Goal: Task Accomplishment & Management: Manage account settings

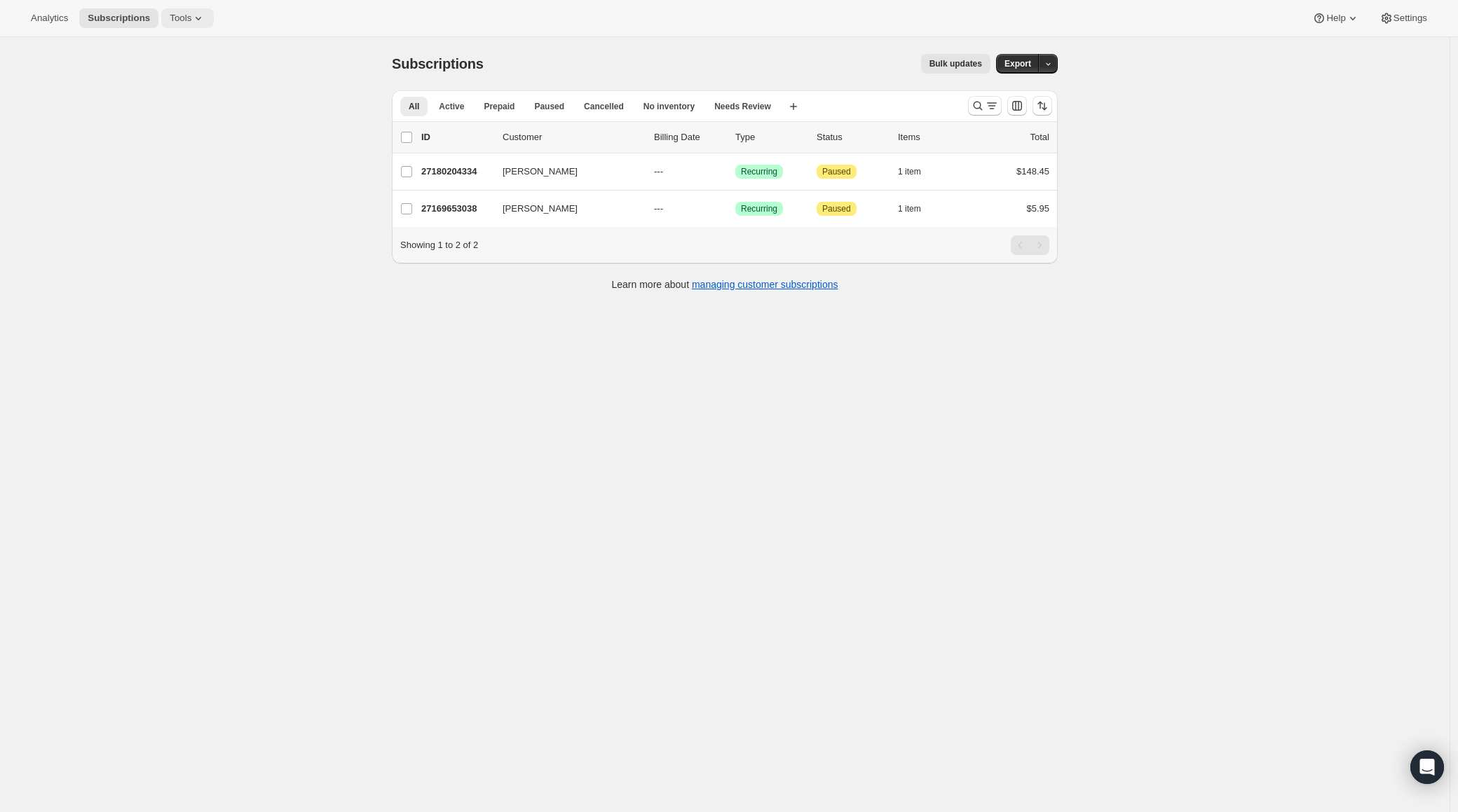
click at [185, 11] on button "Tools" at bounding box center [187, 18] width 53 height 20
click at [168, 98] on span "Bundles" at bounding box center [152, 95] width 33 height 10
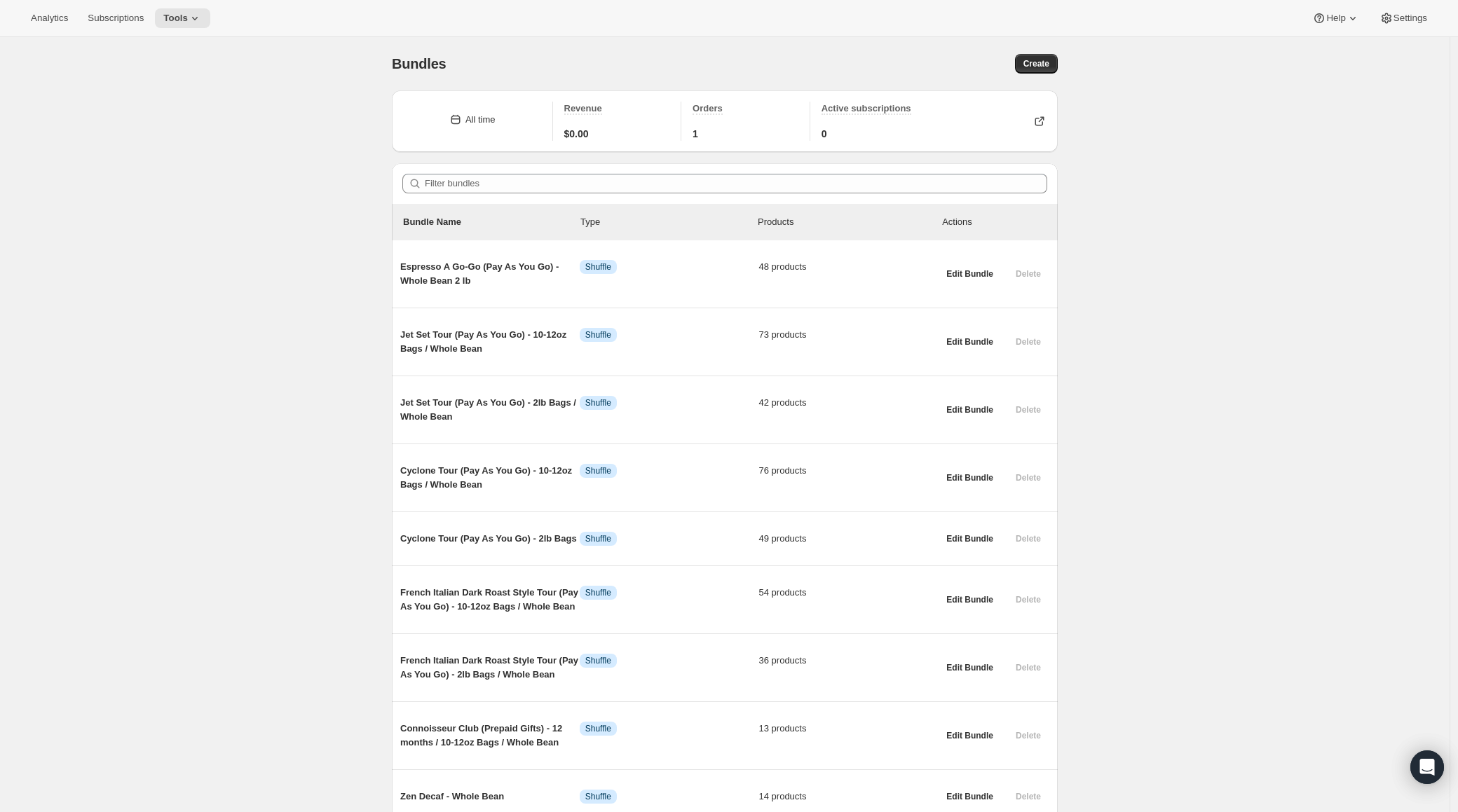
click at [1145, 319] on div "Bundles. This page is ready Bundles Create All time Revenue $0.00 Orders 1 Acti…" at bounding box center [725, 586] width 1449 height 1097
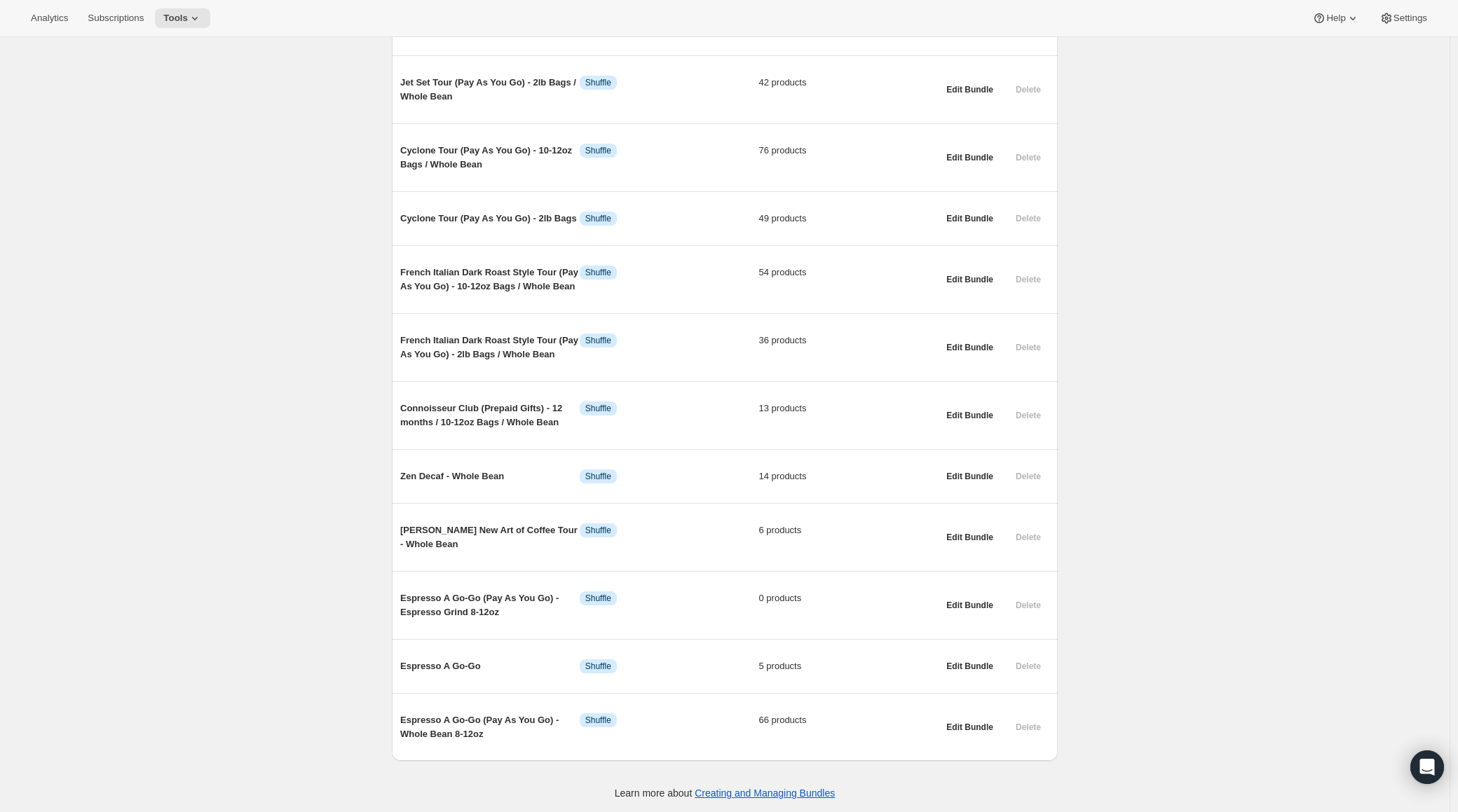
scroll to position [320, 0]
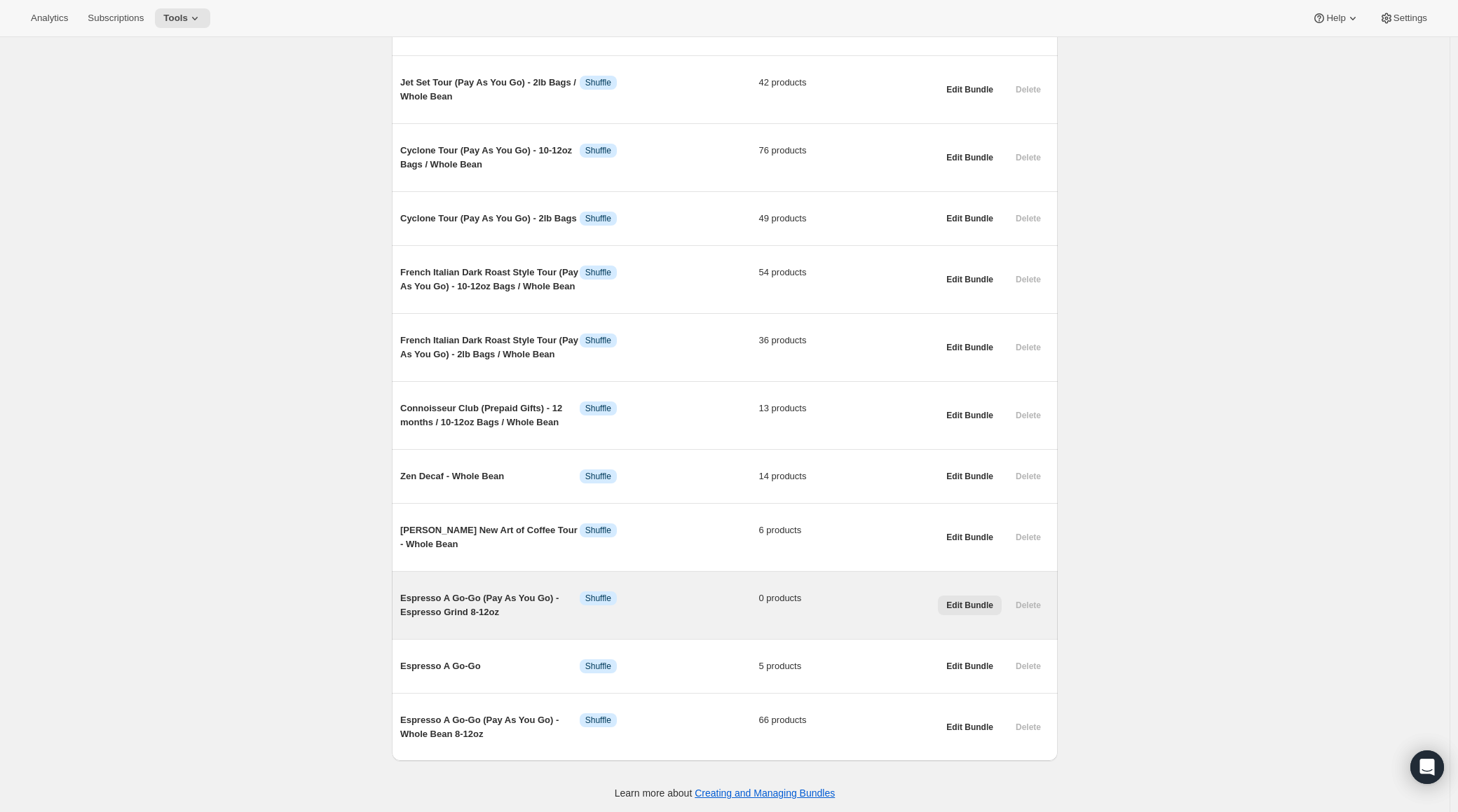
click at [960, 611] on span "Edit Bundle" at bounding box center [969, 605] width 47 height 11
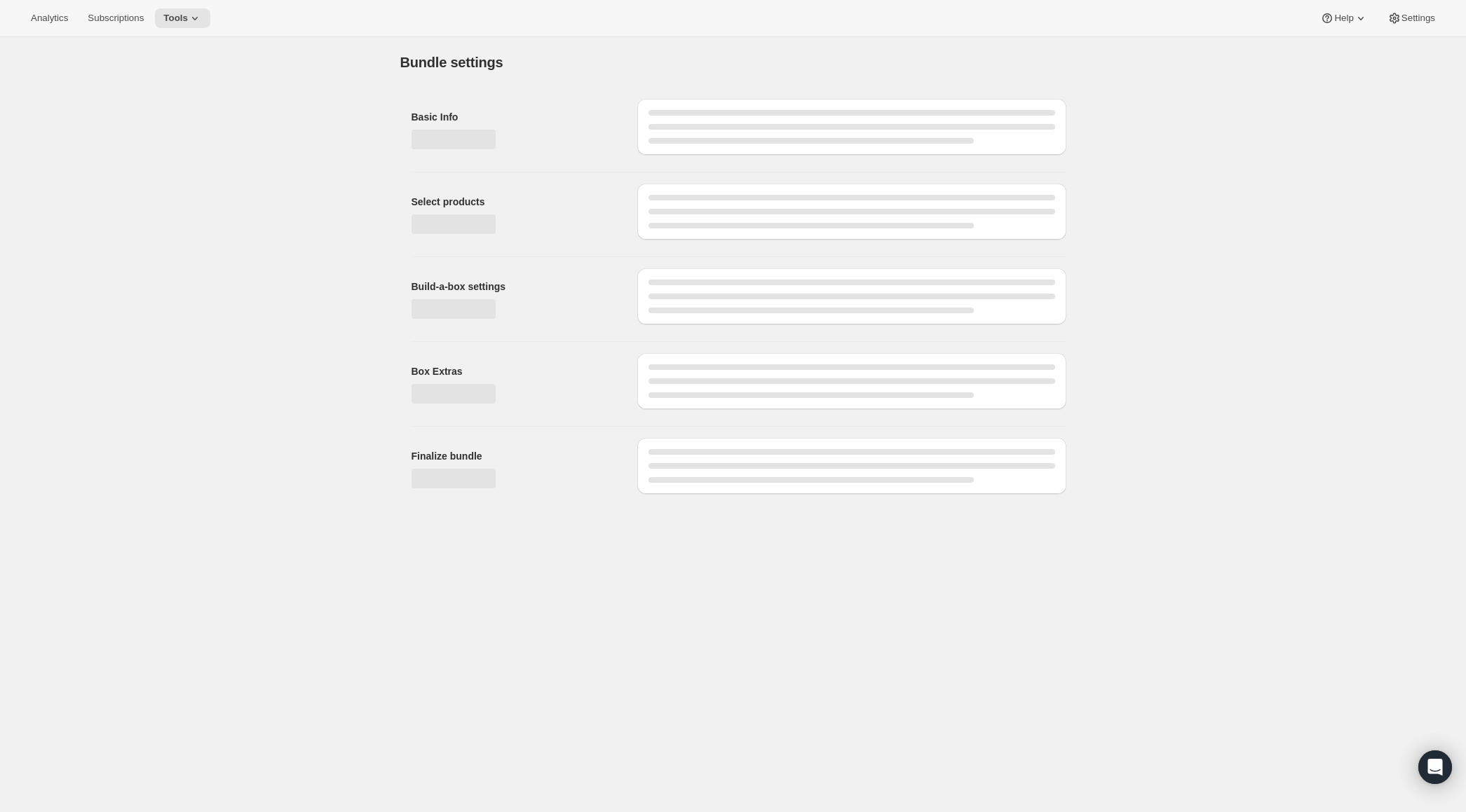
type input "Espresso A Go-Go (Pay As You Go) - Espresso Grind 8-12oz"
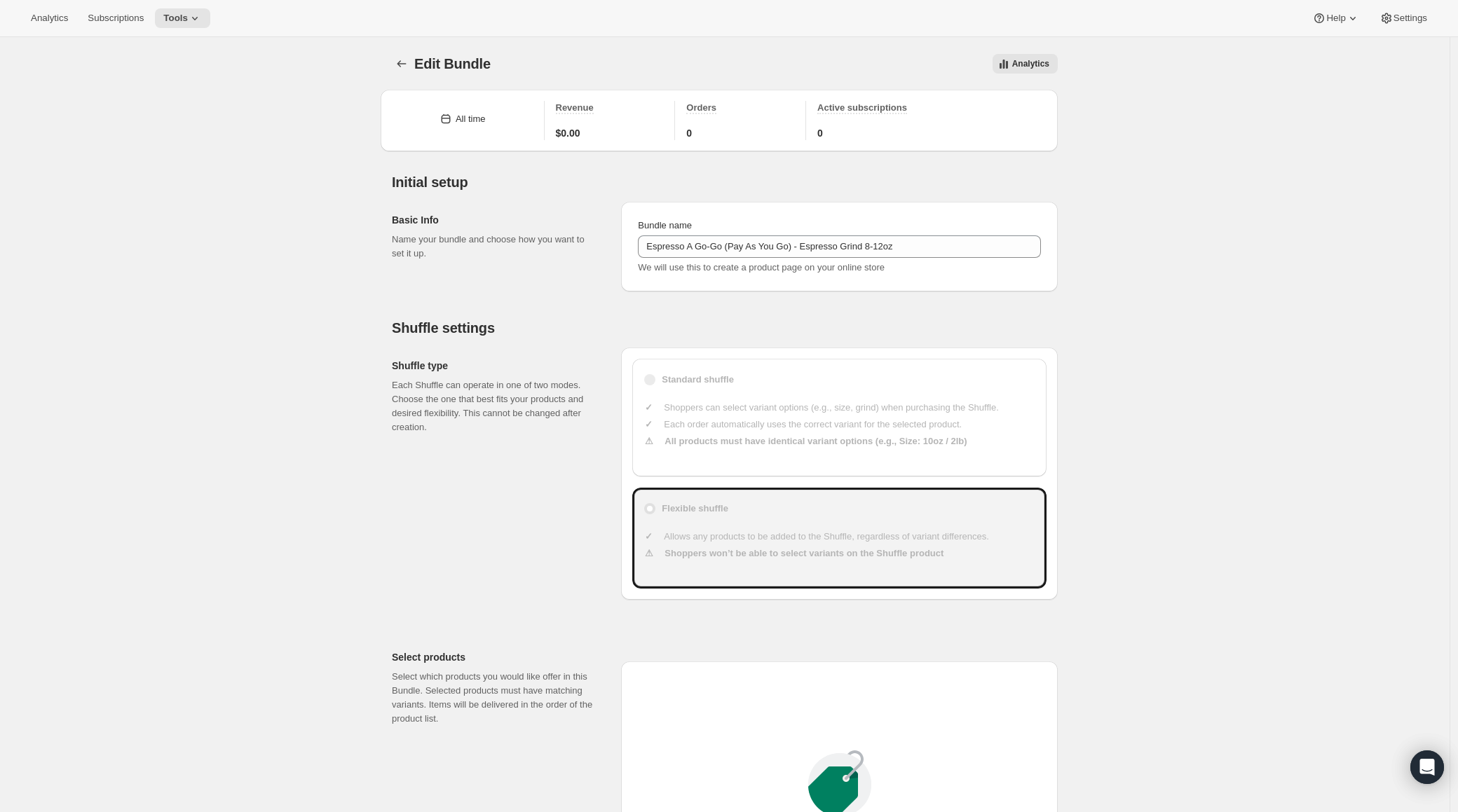
scroll to position [794, 0]
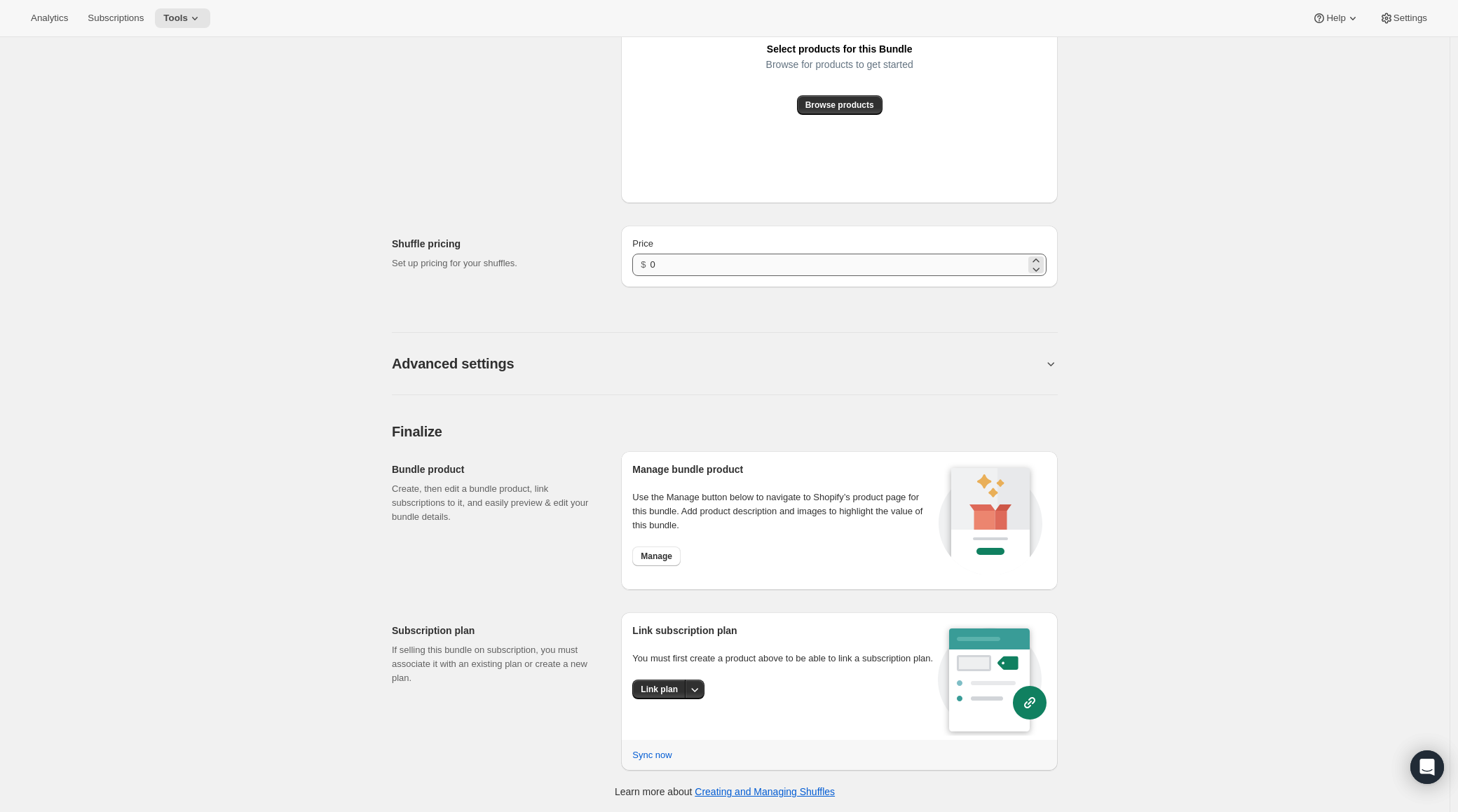
drag, startPoint x: 717, startPoint y: 279, endPoint x: 700, endPoint y: 269, distance: 19.7
click at [714, 277] on div "Price $ 0" at bounding box center [839, 256] width 437 height 62
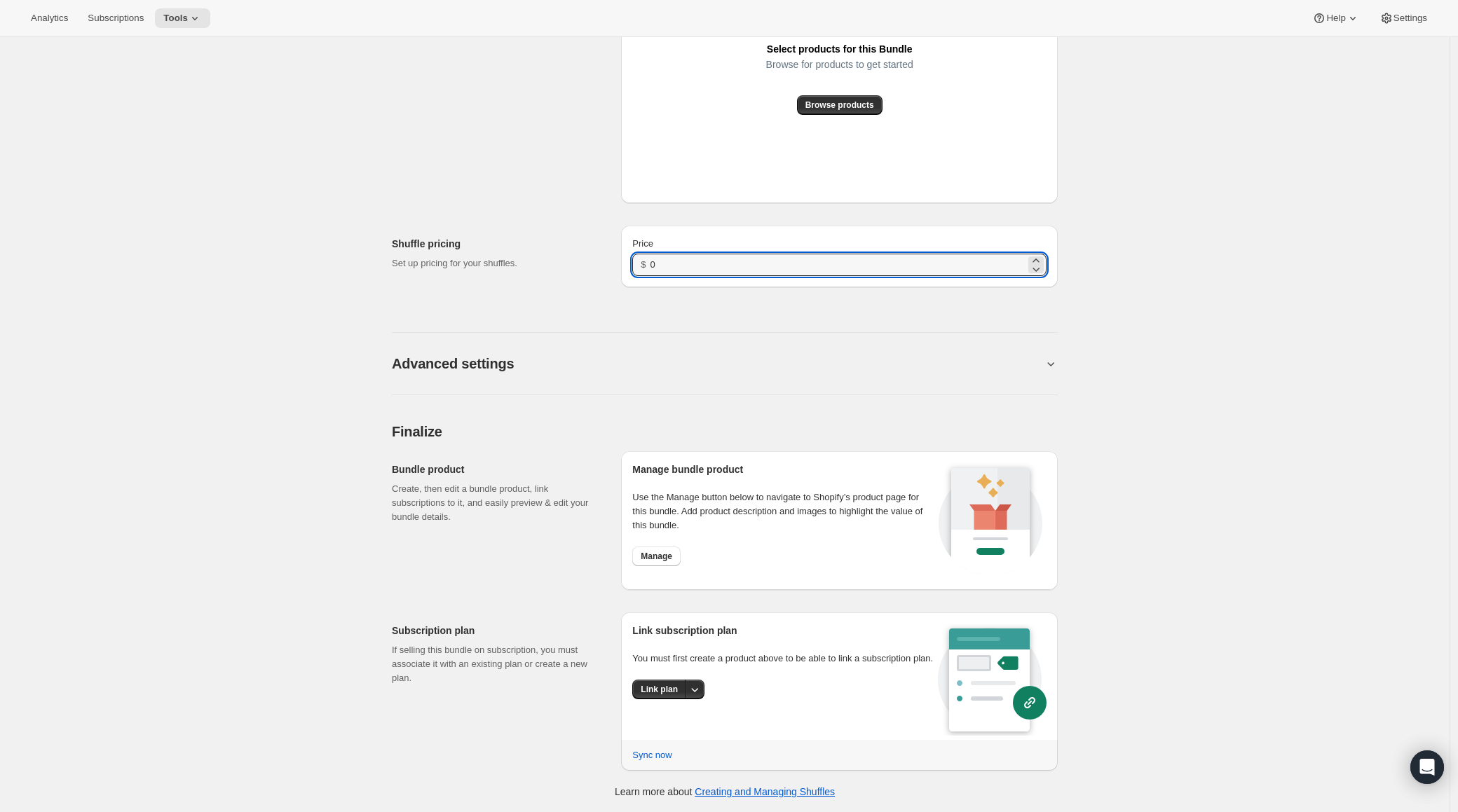
drag, startPoint x: 699, startPoint y: 267, endPoint x: 633, endPoint y: 269, distance: 66.0
click at [633, 269] on div "Price $ 0" at bounding box center [839, 256] width 437 height 62
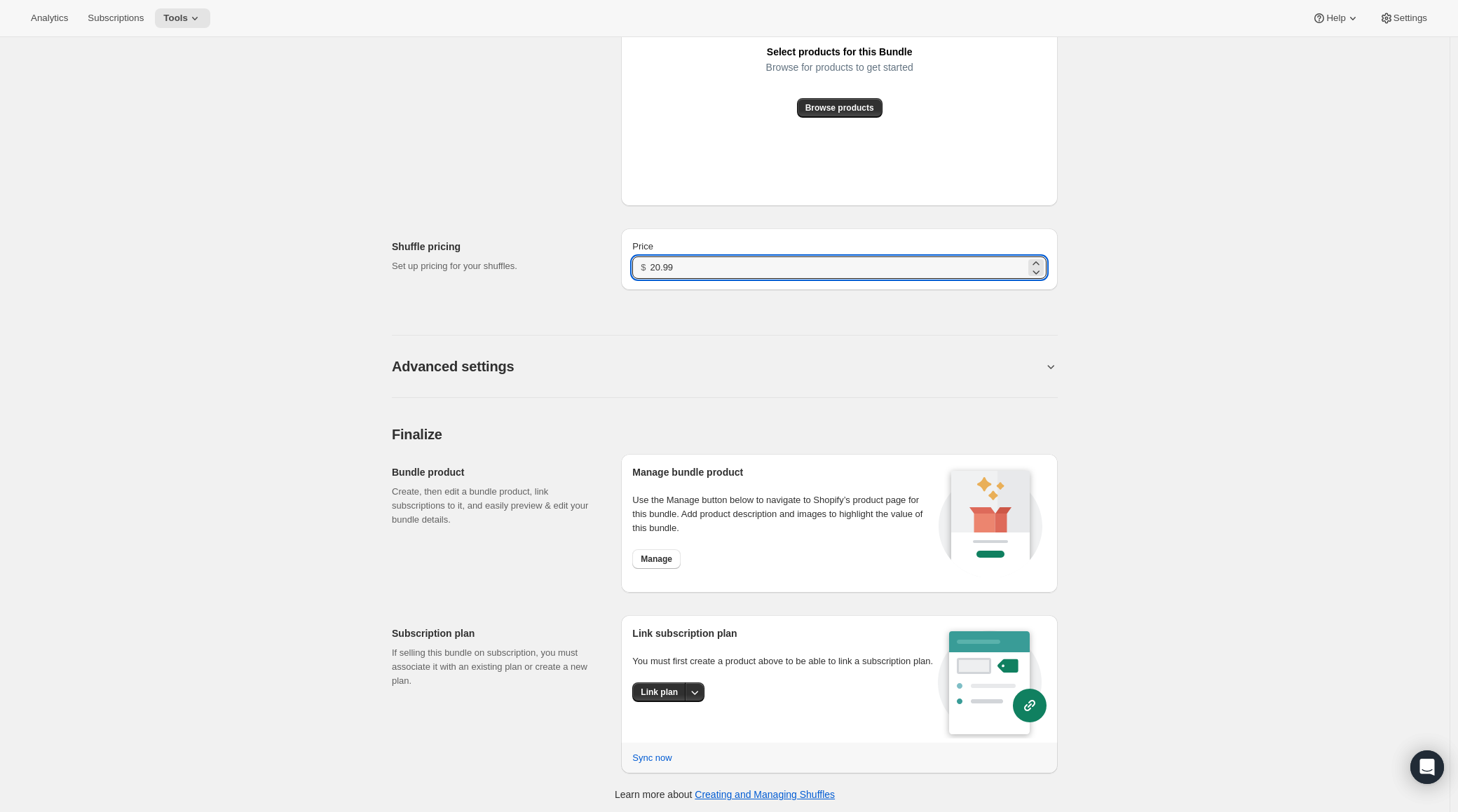
scroll to position [791, 0]
type input "20.99"
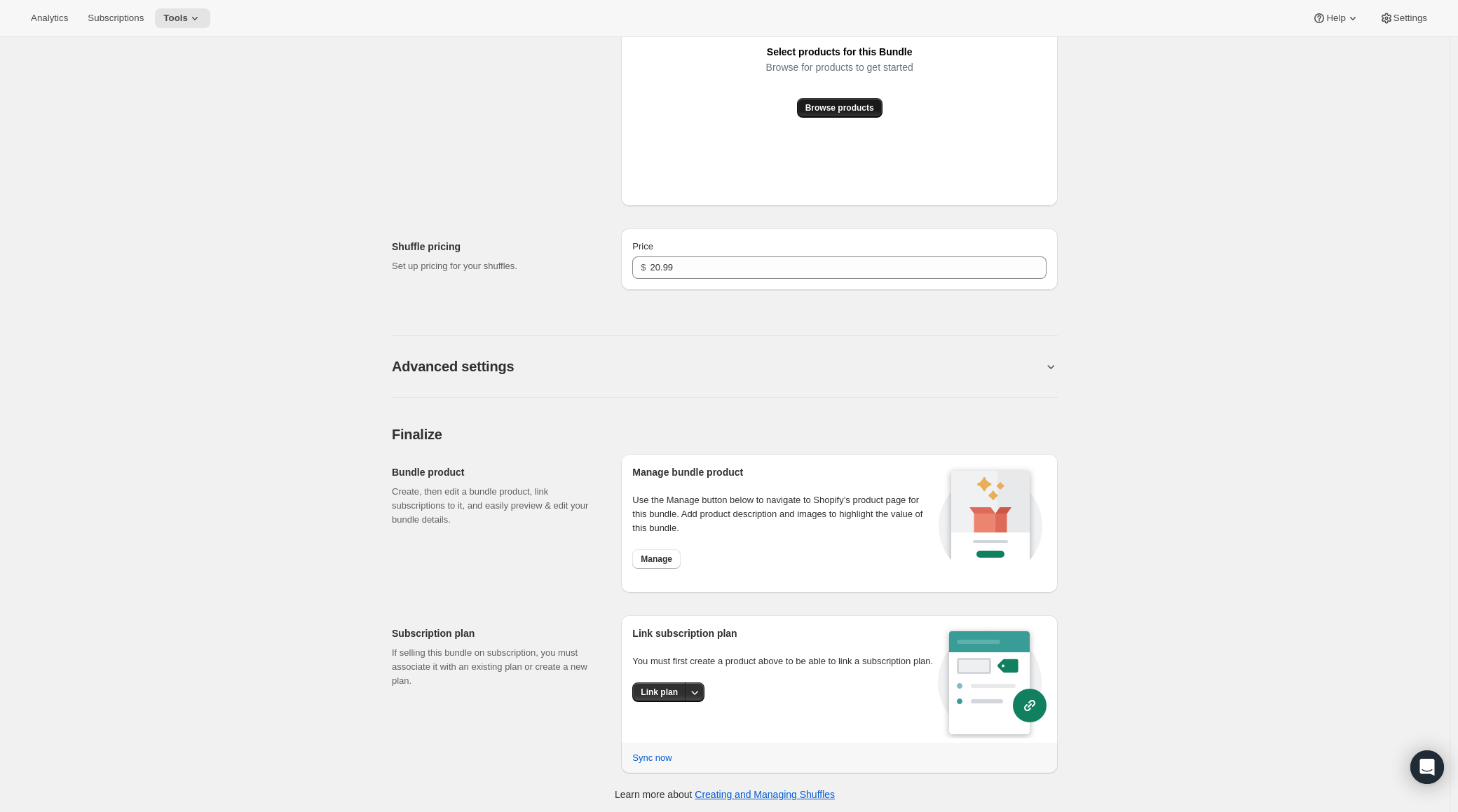
click at [814, 115] on button "Browse products" at bounding box center [839, 108] width 85 height 20
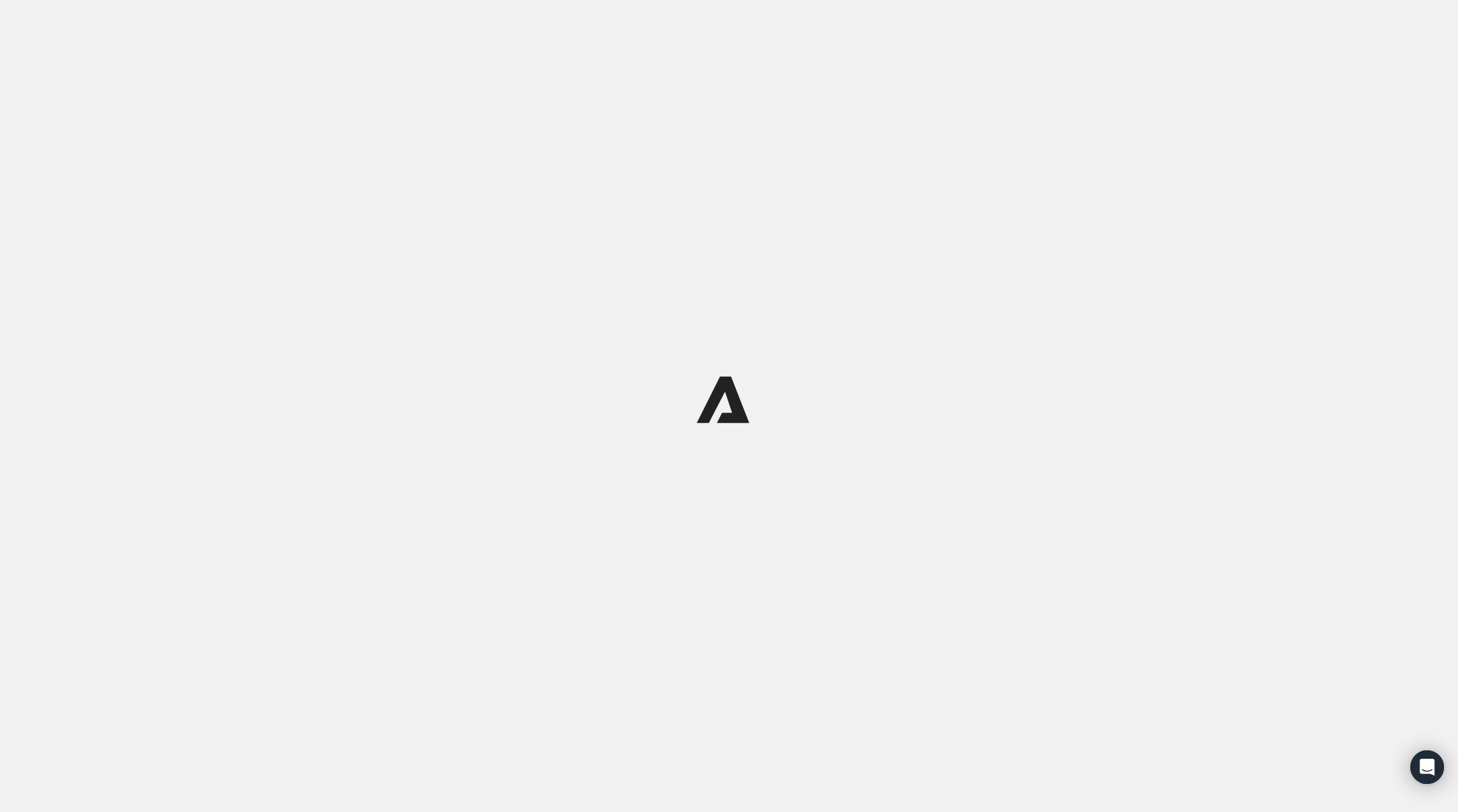
scroll to position [0, 0]
